Goal: Answer question/provide support

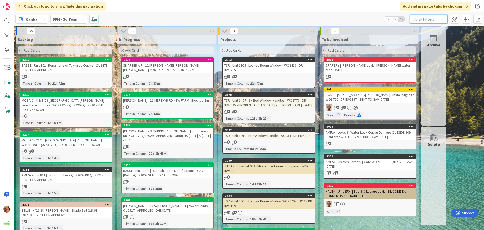
click at [434, 21] on input "text" at bounding box center [429, 19] width 38 height 9
type input "RIDING"
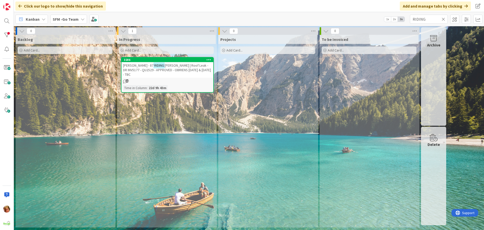
click at [190, 67] on span "[PERSON_NAME] | Roof Leak - DR INV5177 - QU2529 - APPROVED - OBRIENS [DATE] & […" at bounding box center [167, 70] width 88 height 14
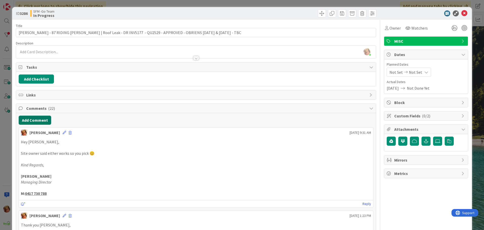
click at [44, 119] on button "Add Comment" at bounding box center [35, 120] width 33 height 9
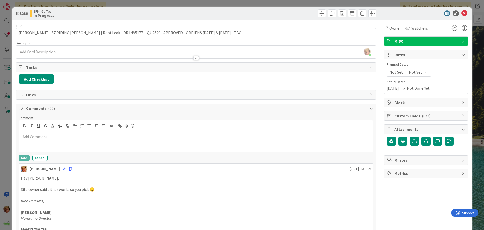
click at [49, 133] on div at bounding box center [196, 142] width 354 height 20
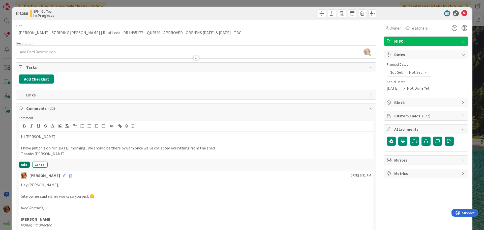
click at [23, 164] on button "Add" at bounding box center [24, 164] width 11 height 6
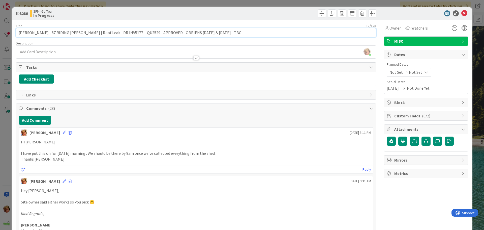
drag, startPoint x: 243, startPoint y: 32, endPoint x: 173, endPoint y: 32, distance: 70.6
click at [173, 32] on input "[PERSON_NAME] - 87 RIDING [PERSON_NAME] | Roof Leak - DR INV5177 - QU2529 - APP…" at bounding box center [196, 32] width 361 height 9
type input "[PERSON_NAME] - 87 RIDING [PERSON_NAME] | Roof Leak - DR INV5177 - QU2529 - APP…"
